Goal: Transaction & Acquisition: Purchase product/service

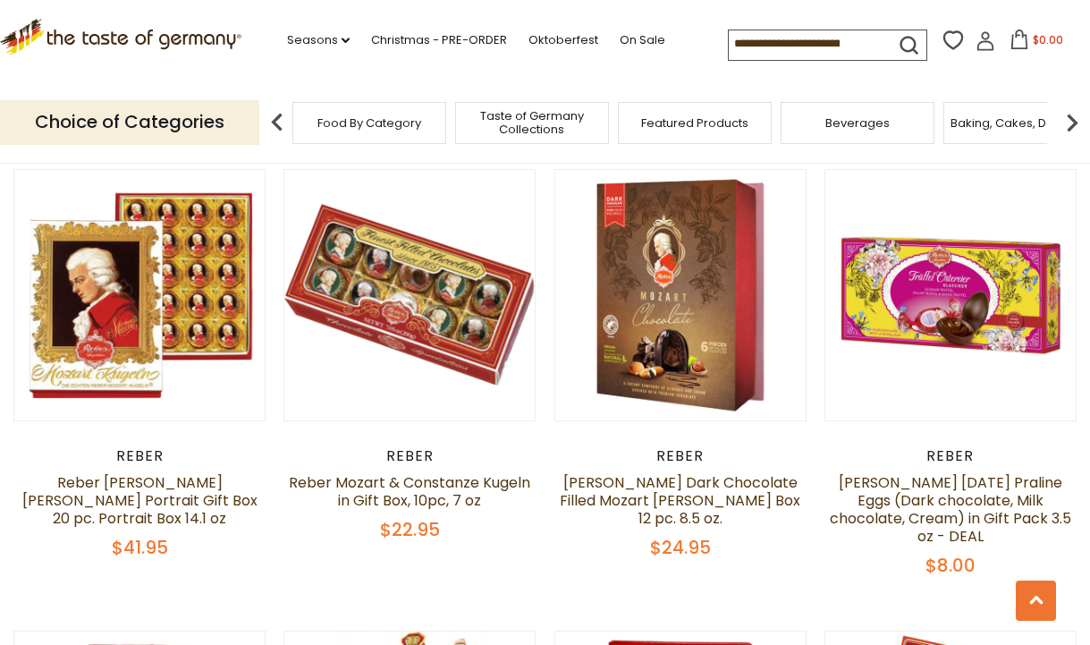
scroll to position [1981, 0]
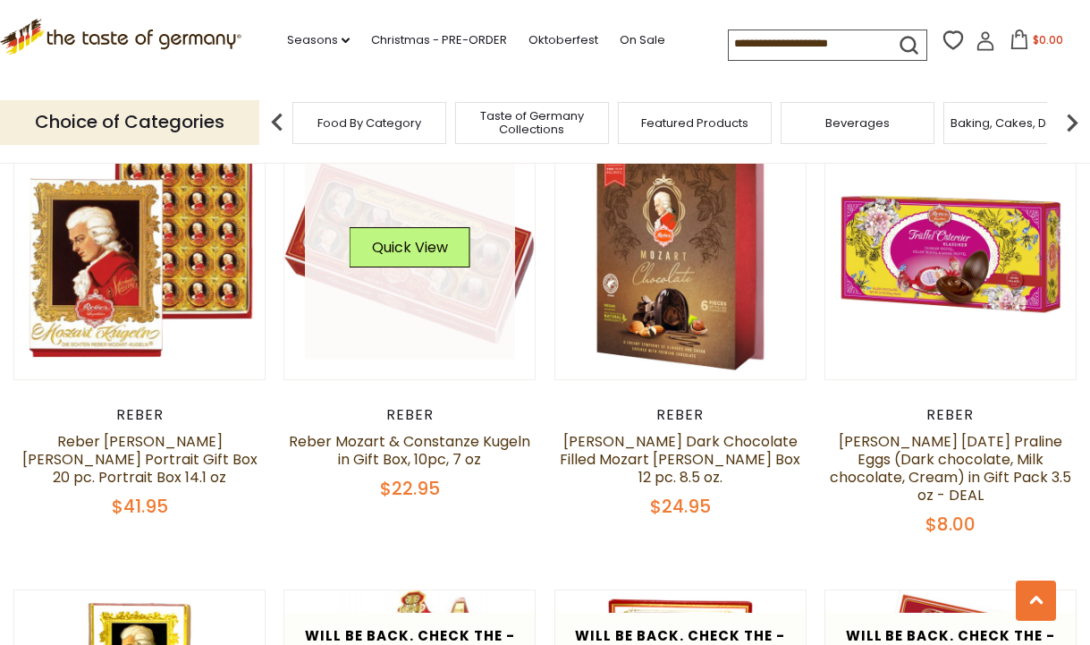
click at [408, 309] on link at bounding box center [410, 254] width 210 height 210
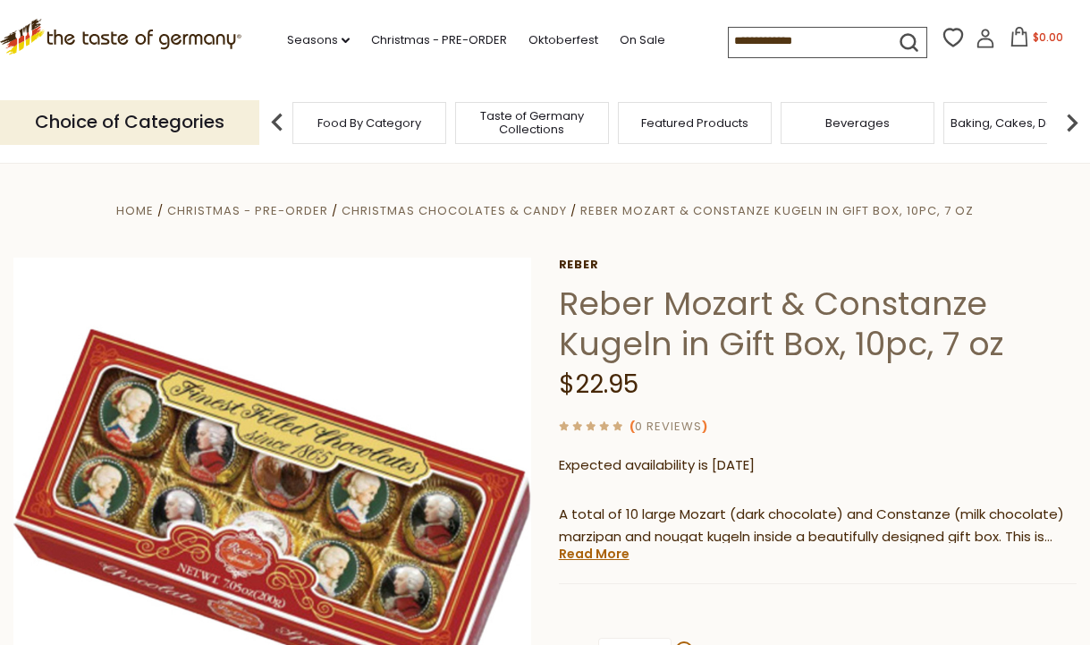
click at [653, 332] on h1 "Reber Mozart & Constanze Kugeln in Gift Box, 10pc, 7 oz" at bounding box center [818, 323] width 518 height 80
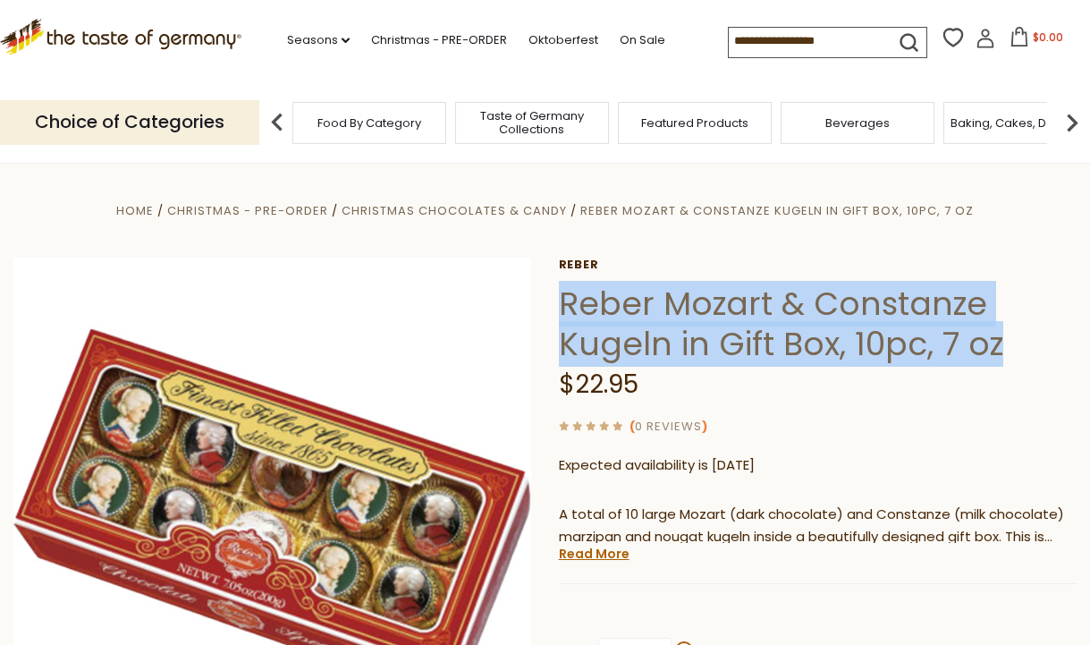
click at [653, 332] on h1 "Reber Mozart & Constanze Kugeln in Gift Box, 10pc, 7 oz" at bounding box center [818, 323] width 518 height 80
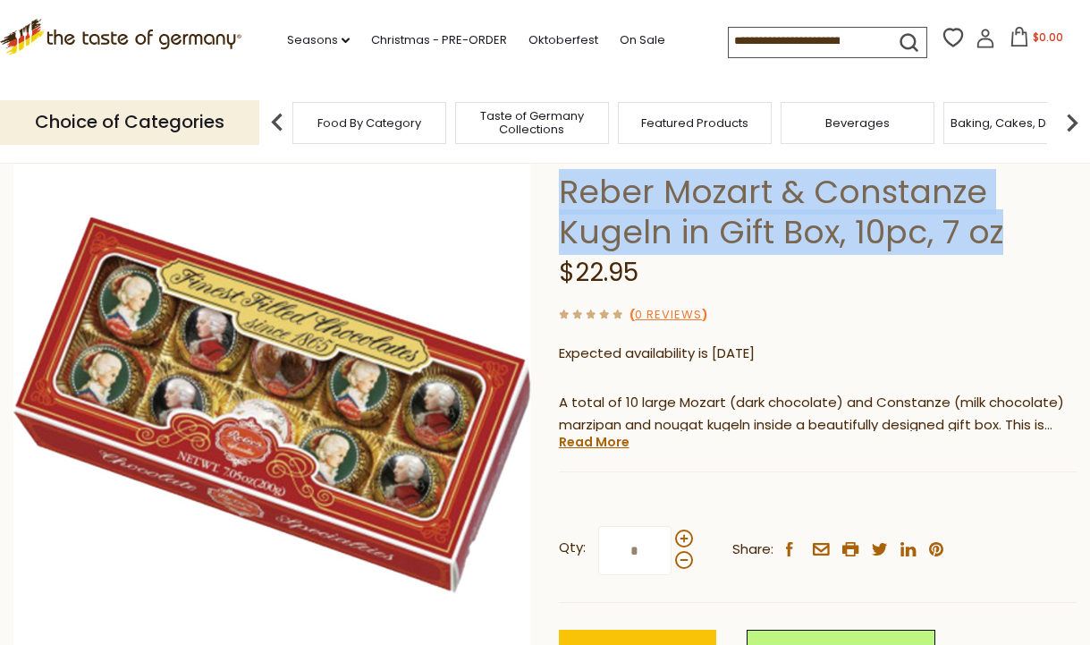
scroll to position [7, 0]
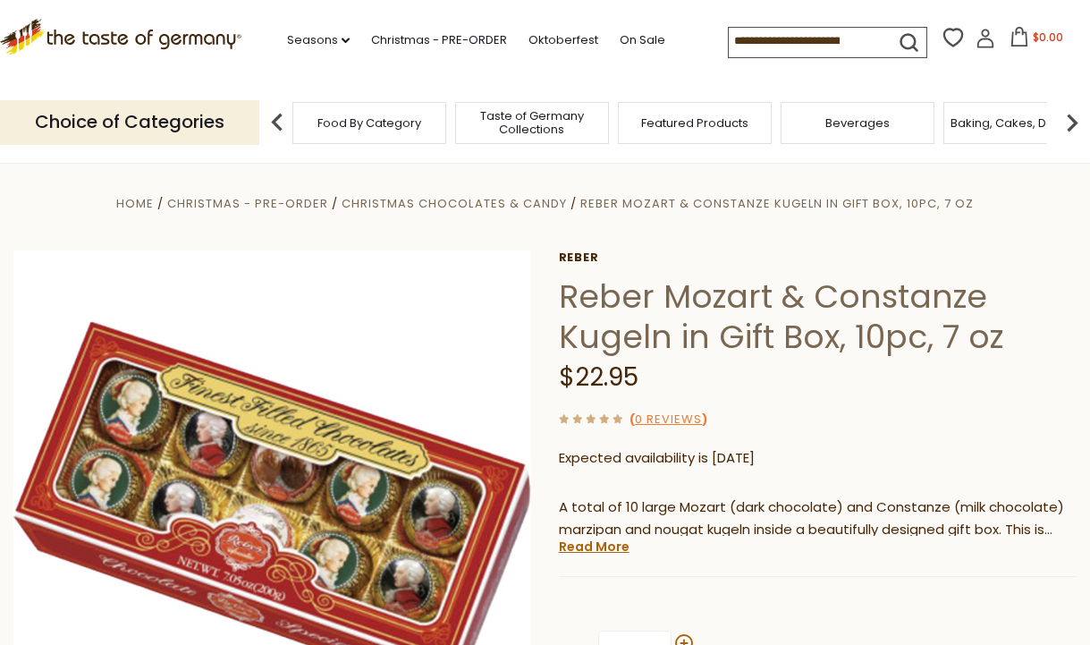
click at [605, 303] on h1 "Reber Mozart & Constanze Kugeln in Gift Box, 10pc, 7 oz" at bounding box center [818, 316] width 518 height 80
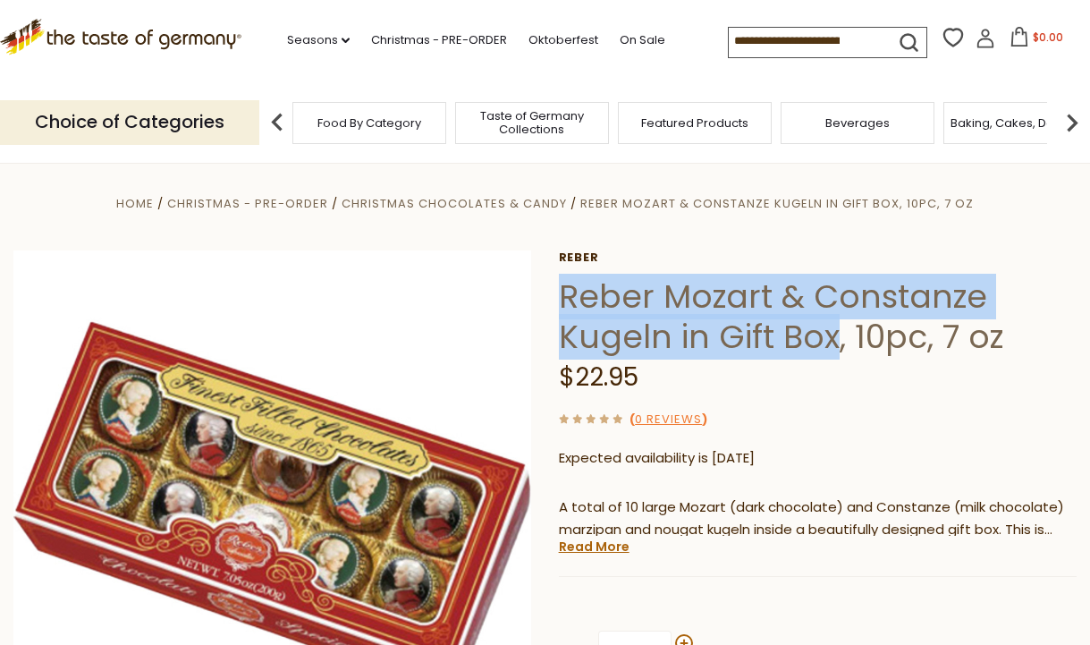
drag, startPoint x: 605, startPoint y: 303, endPoint x: 809, endPoint y: 324, distance: 204.9
click at [809, 324] on h1 "Reber Mozart & Constanze Kugeln in Gift Box, 10pc, 7 oz" at bounding box center [818, 316] width 518 height 80
copy h1 "Reber Mozart & Constanze Kugeln in Gift Box"
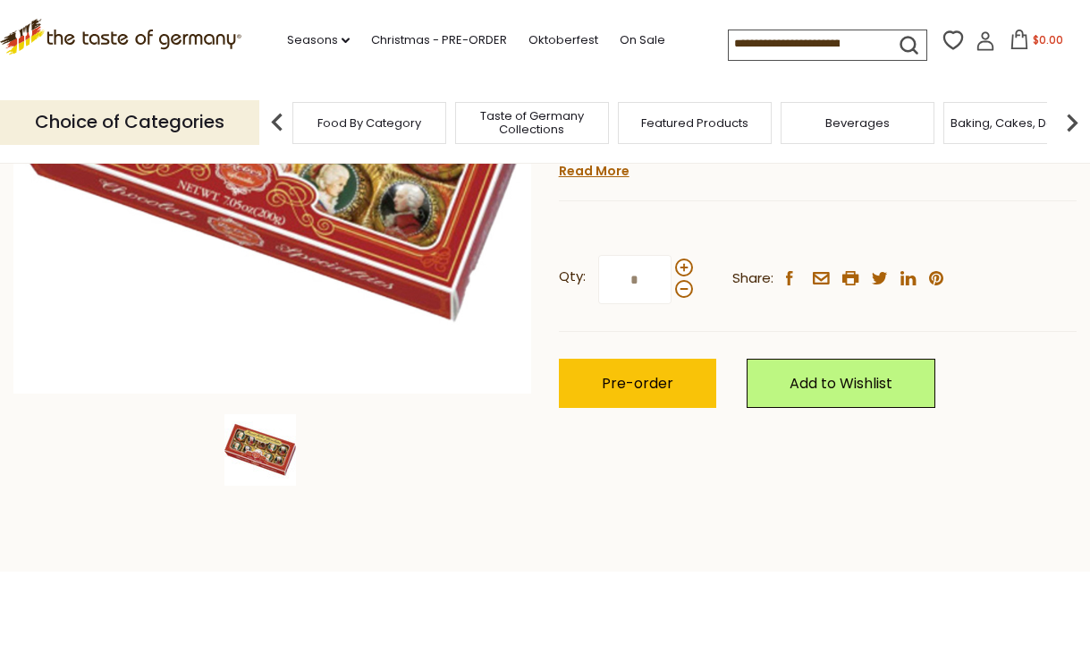
scroll to position [295, 0]
